Goal: Information Seeking & Learning: Learn about a topic

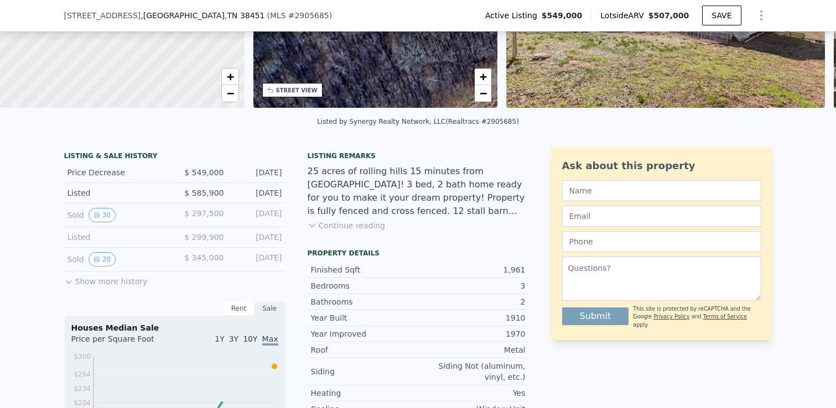
scroll to position [168, 0]
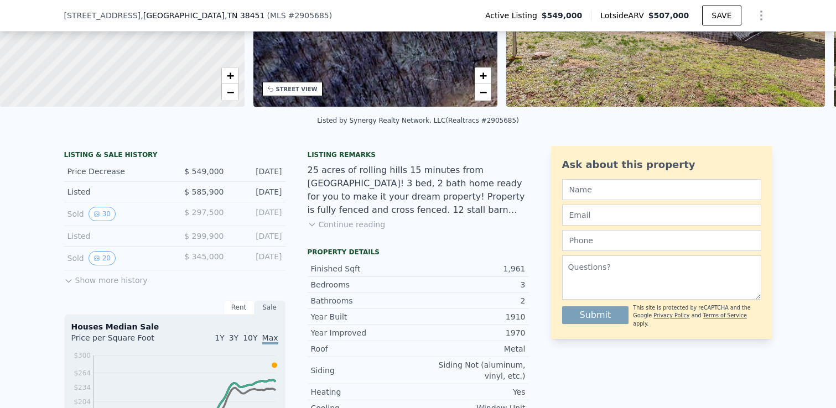
click at [127, 281] on button "Show more history" at bounding box center [106, 278] width 84 height 15
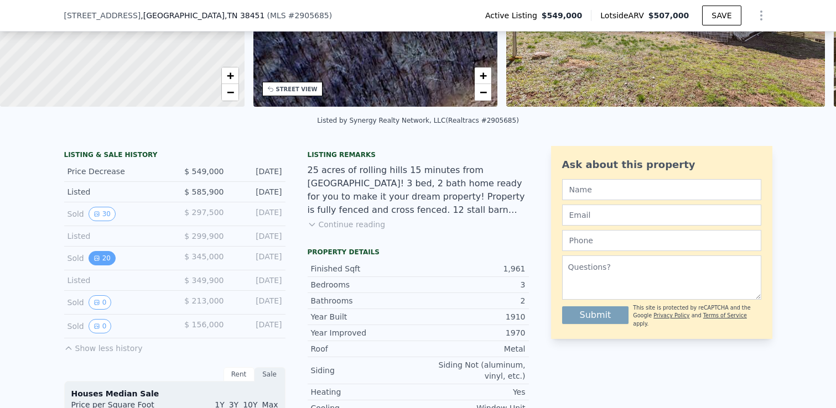
click at [98, 260] on icon "View historical data" at bounding box center [97, 258] width 7 height 7
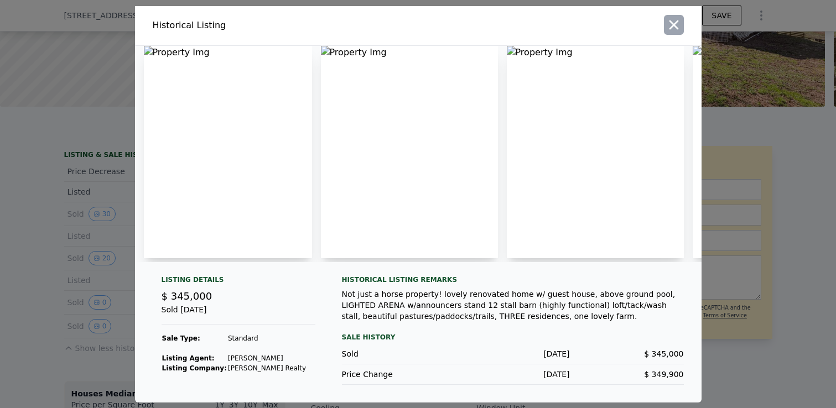
click at [670, 30] on icon "button" at bounding box center [673, 24] width 15 height 15
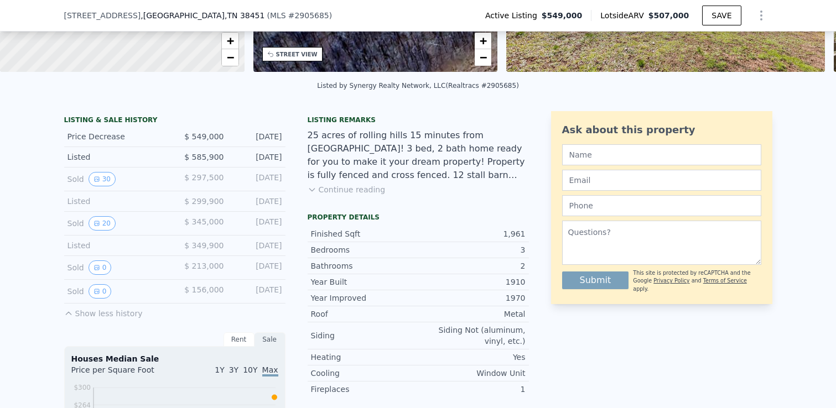
scroll to position [206, 0]
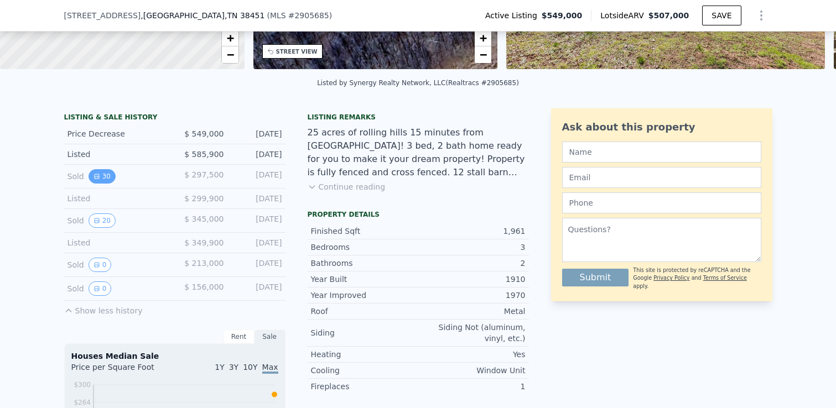
click at [101, 176] on button "30" at bounding box center [102, 176] width 27 height 14
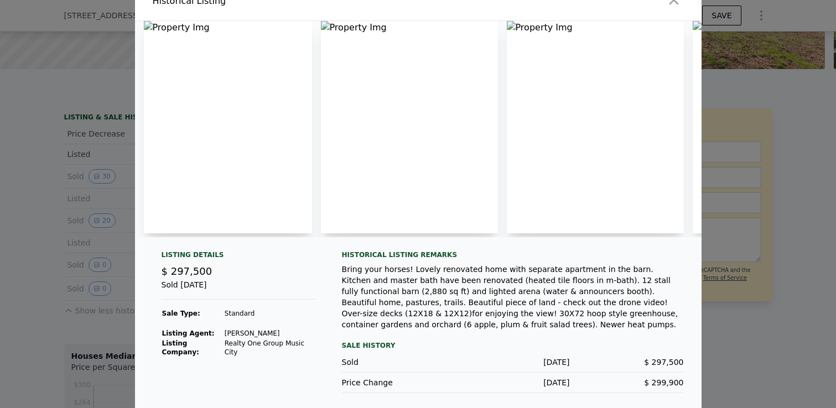
scroll to position [20, 0]
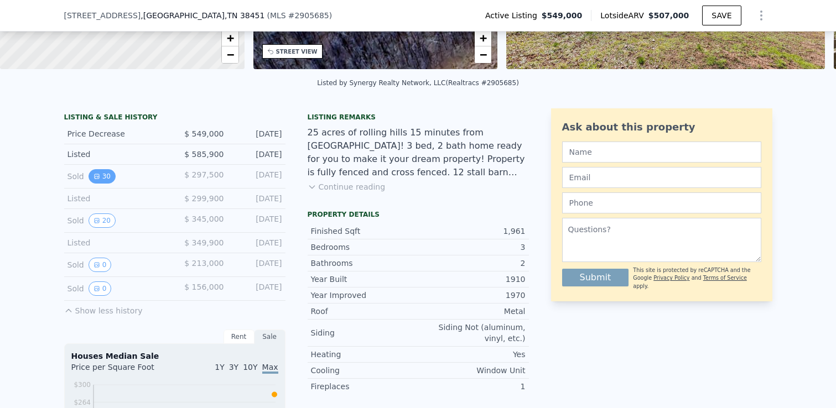
click at [105, 175] on button "30" at bounding box center [102, 176] width 27 height 14
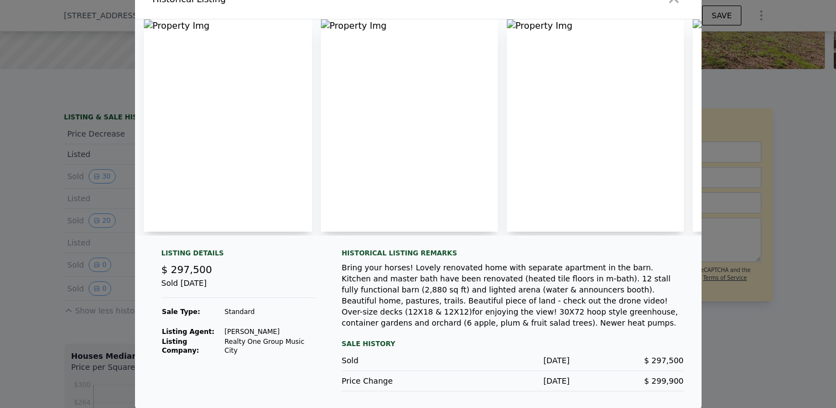
click at [38, 293] on div at bounding box center [418, 204] width 836 height 408
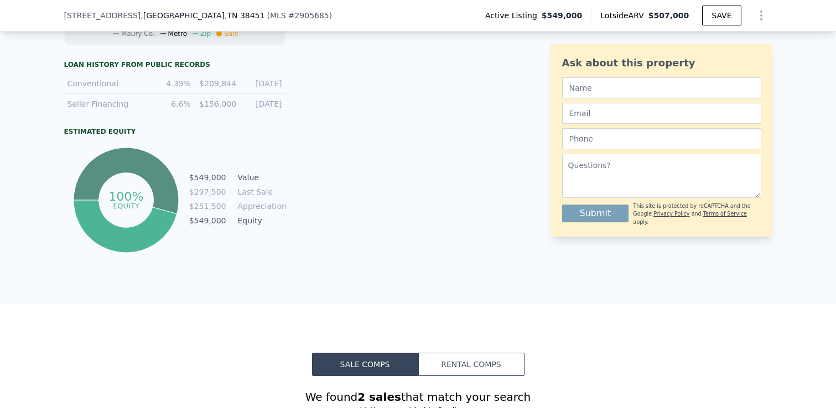
scroll to position [693, 0]
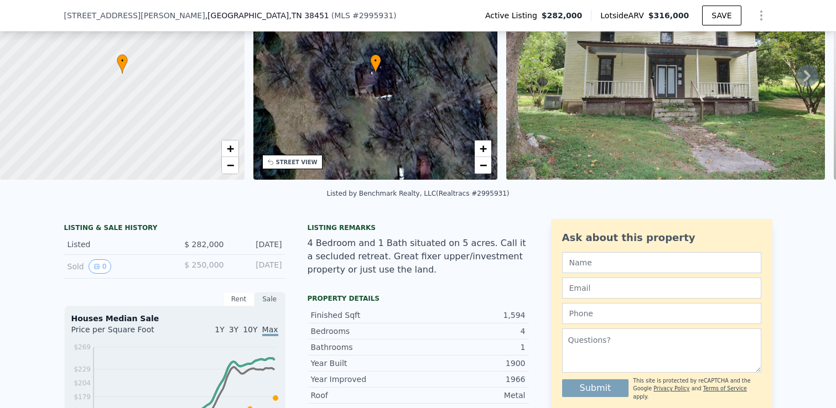
scroll to position [96, 0]
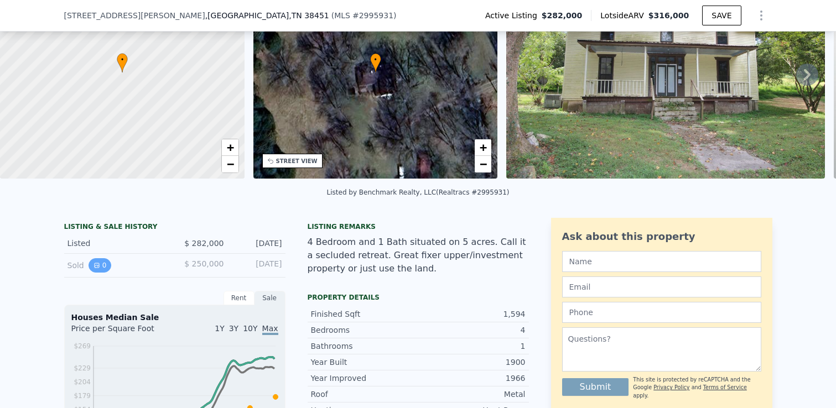
click at [102, 266] on button "0" at bounding box center [100, 265] width 23 height 14
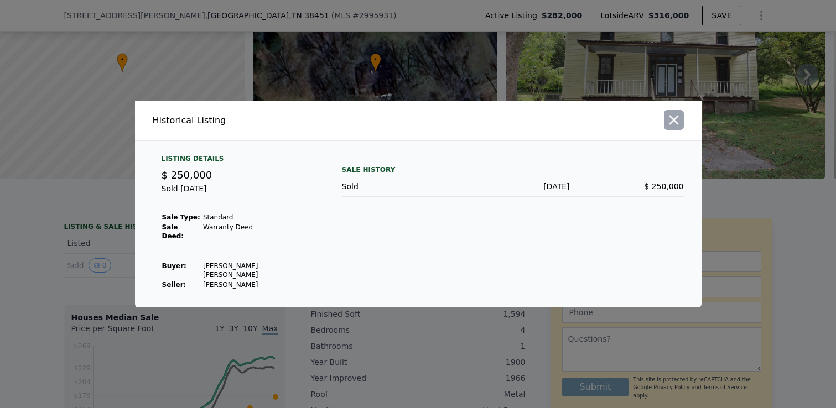
click at [676, 123] on icon "button" at bounding box center [673, 119] width 15 height 15
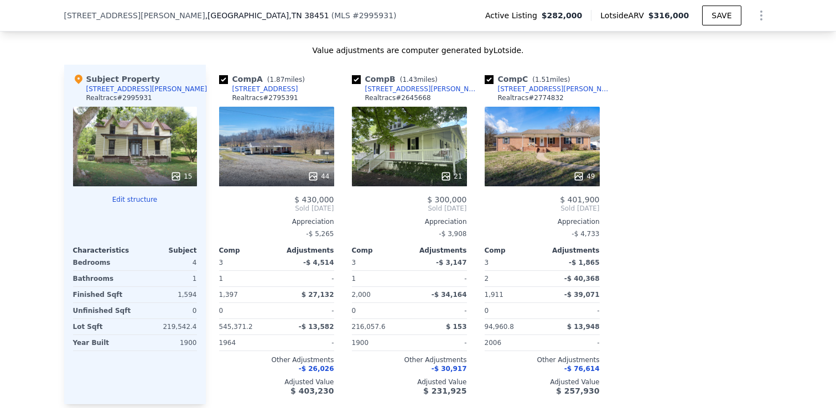
scroll to position [1101, 0]
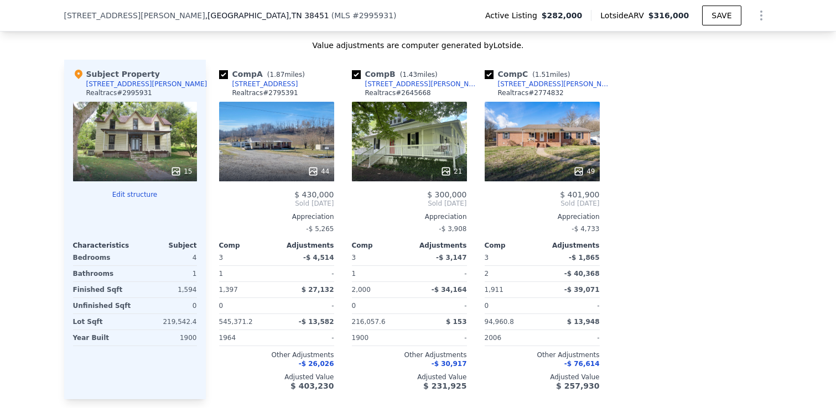
click at [406, 151] on div "21" at bounding box center [409, 142] width 115 height 80
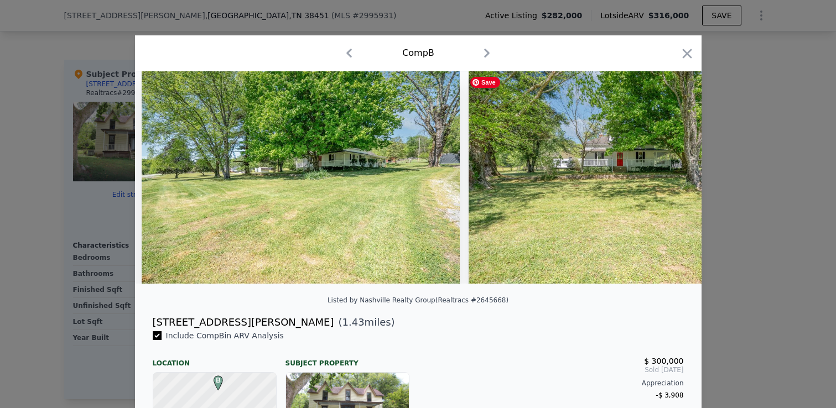
scroll to position [0, 3546]
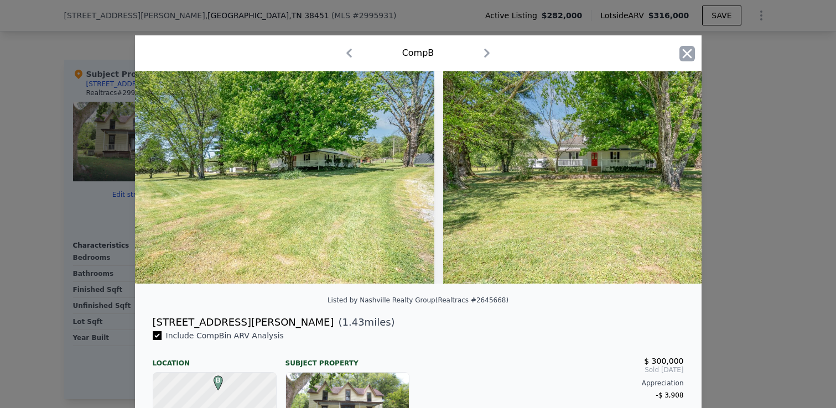
click at [689, 57] on icon "button" at bounding box center [687, 53] width 15 height 15
